Goal: Information Seeking & Learning: Learn about a topic

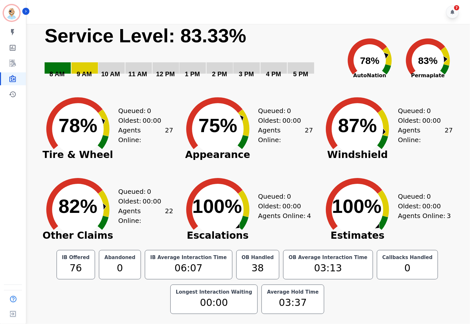
click at [314, 38] on rect "Service Level: 0%" at bounding box center [190, 55] width 293 height 63
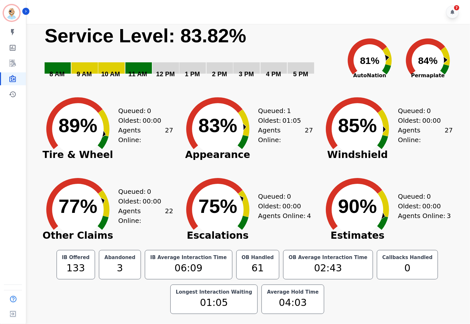
click at [290, 102] on div "Queued: 1 Oldest: 01:05 Agents Online: 27" at bounding box center [285, 124] width 55 height 81
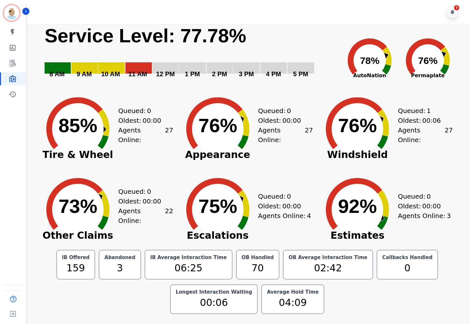
click at [191, 113] on icon at bounding box center [214, 123] width 56 height 52
click at [162, 232] on div "Queued: 0 Oldest: 00:00 Agents Online: 22" at bounding box center [145, 205] width 55 height 81
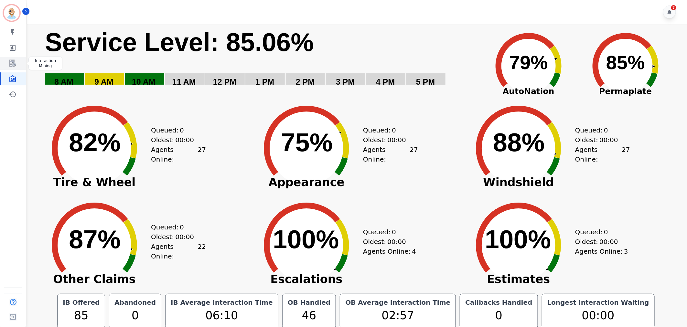
click at [17, 64] on link "Sidebar" at bounding box center [13, 63] width 25 height 13
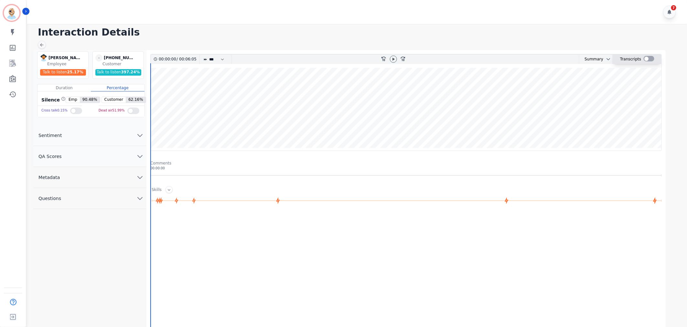
click at [649, 59] on div at bounding box center [649, 58] width 11 height 5
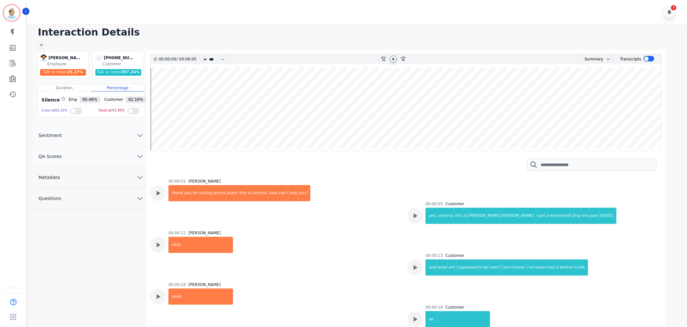
click at [392, 58] on icon at bounding box center [393, 59] width 2 height 3
click at [390, 56] on div at bounding box center [394, 59] width 10 height 9
click at [393, 59] on icon at bounding box center [393, 59] width 5 height 5
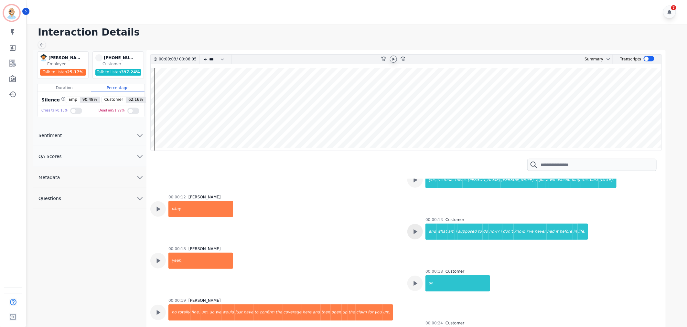
click at [416, 231] on icon at bounding box center [415, 232] width 8 height 8
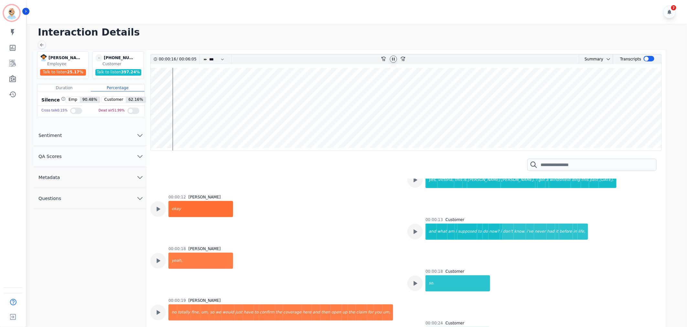
click at [394, 58] on icon at bounding box center [393, 59] width 3 height 3
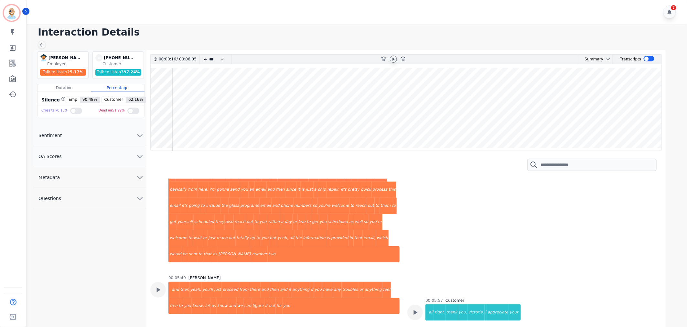
scroll to position [1616, 0]
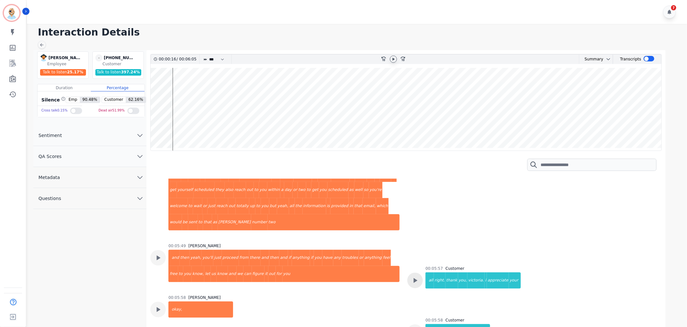
click at [417, 276] on icon at bounding box center [415, 280] width 8 height 8
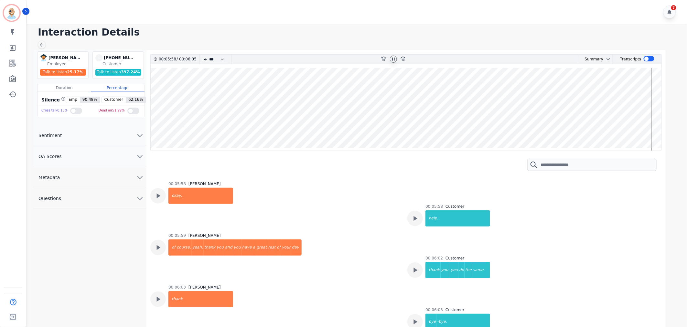
scroll to position [1734, 0]
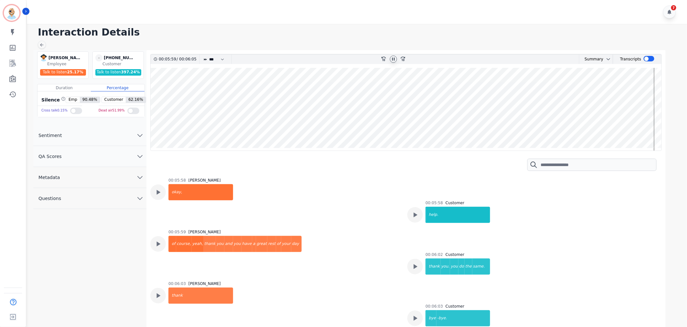
click at [392, 60] on icon at bounding box center [393, 59] width 5 height 5
click at [308, 6] on div "7" at bounding box center [358, 12] width 662 height 24
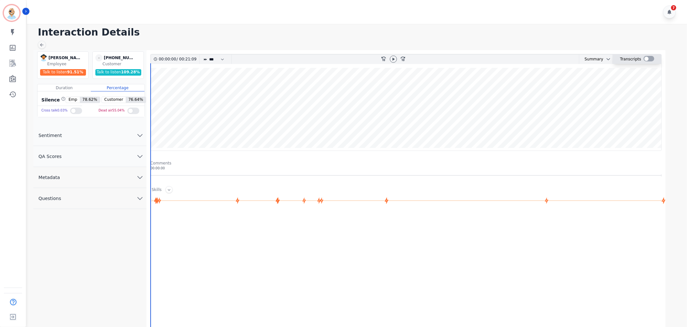
click at [649, 59] on div at bounding box center [649, 58] width 11 height 5
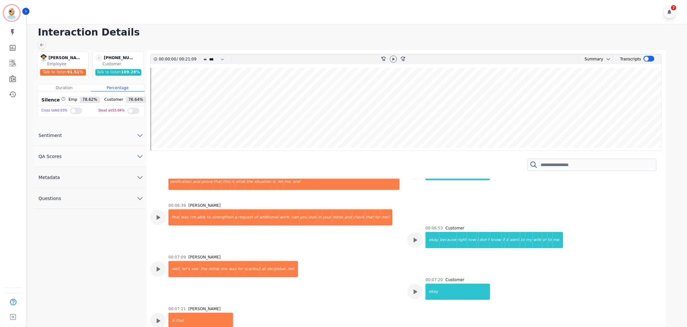
scroll to position [1185, 0]
click at [412, 284] on div at bounding box center [415, 292] width 16 height 16
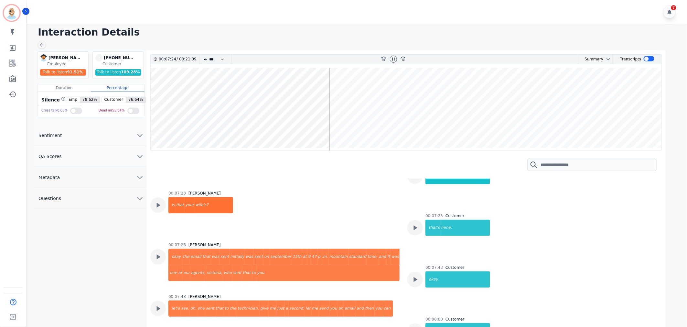
scroll to position [1544, 0]
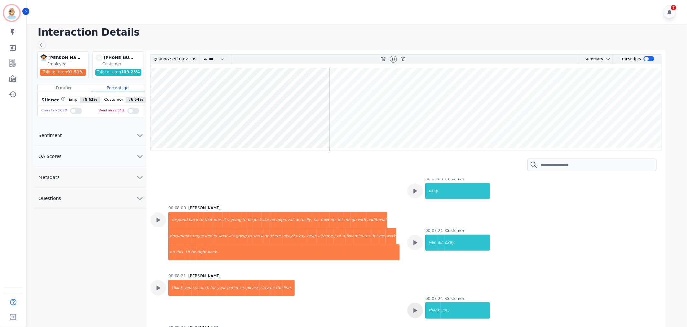
click at [411, 306] on icon at bounding box center [415, 310] width 8 height 8
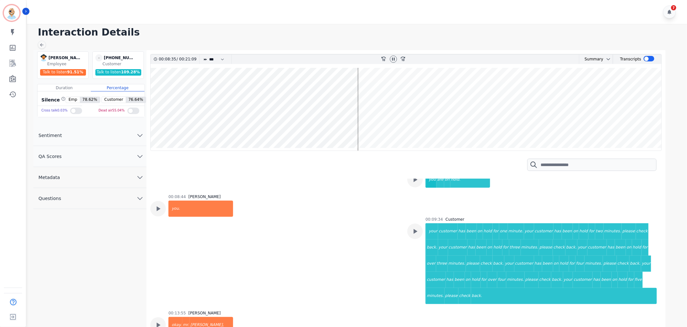
scroll to position [2012, 0]
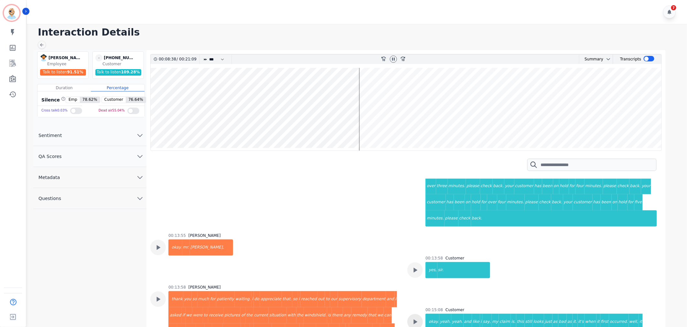
click at [411, 318] on icon at bounding box center [415, 322] width 8 height 8
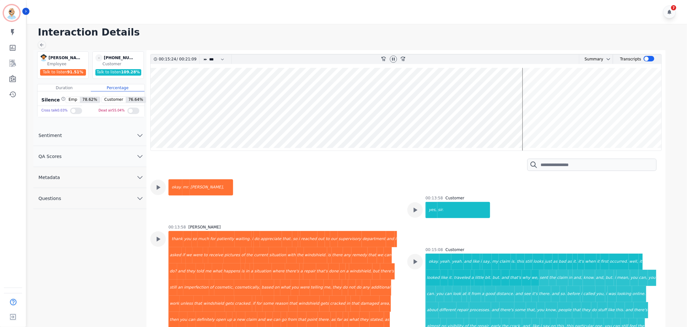
scroll to position [2083, 0]
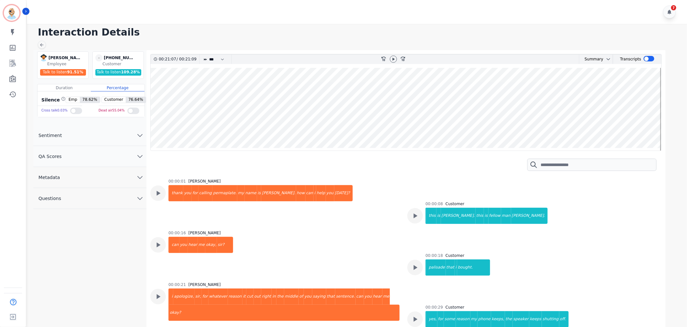
scroll to position [3318, 0]
